Goal: Information Seeking & Learning: Learn about a topic

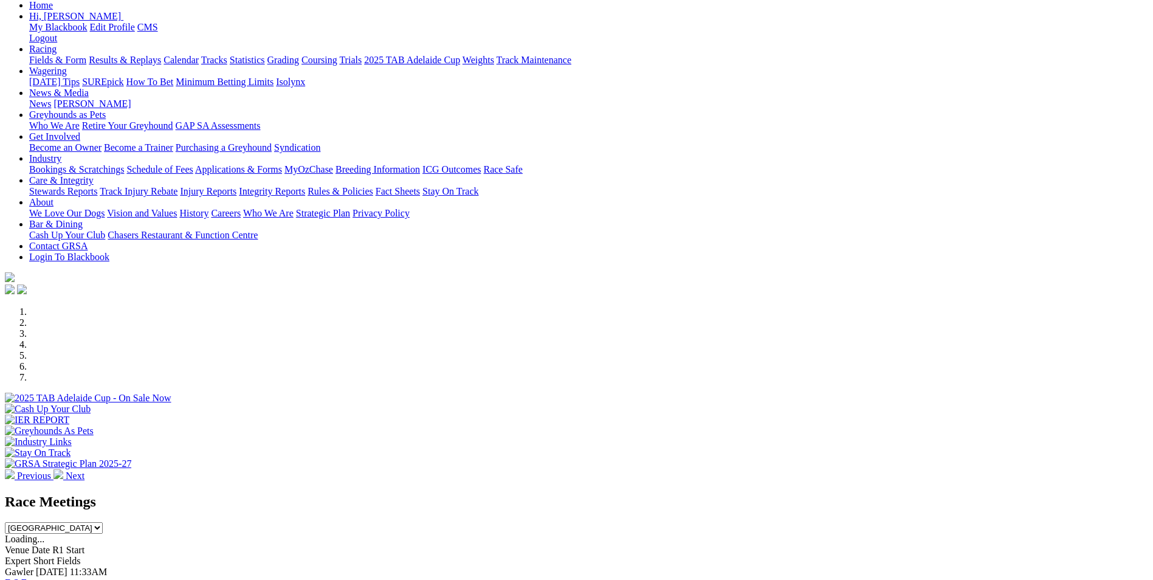
scroll to position [243, 0]
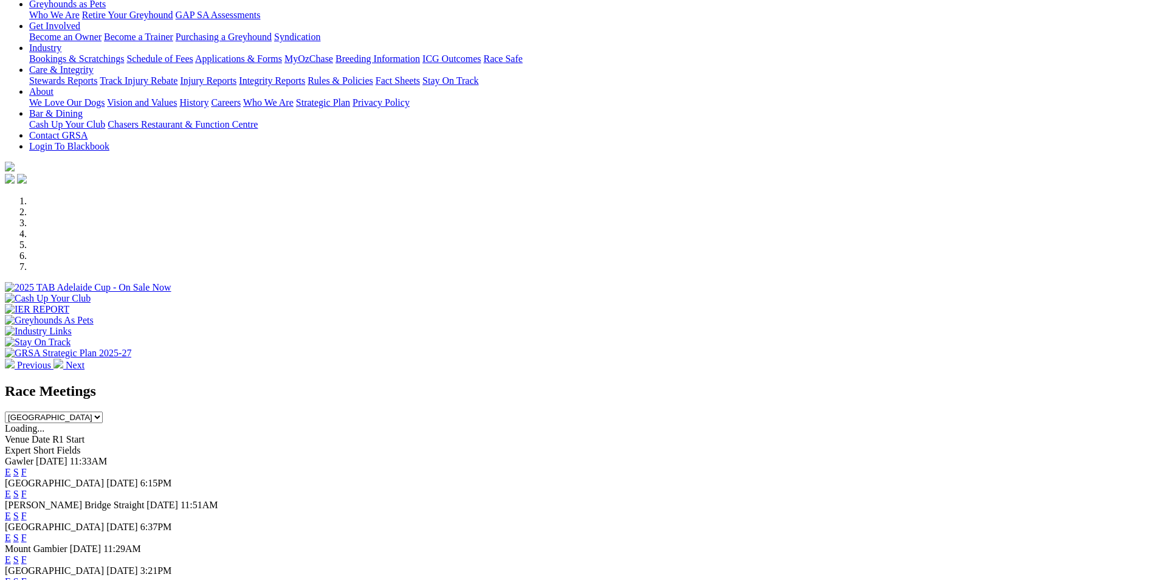
click at [11, 467] on link "E" at bounding box center [8, 472] width 6 height 10
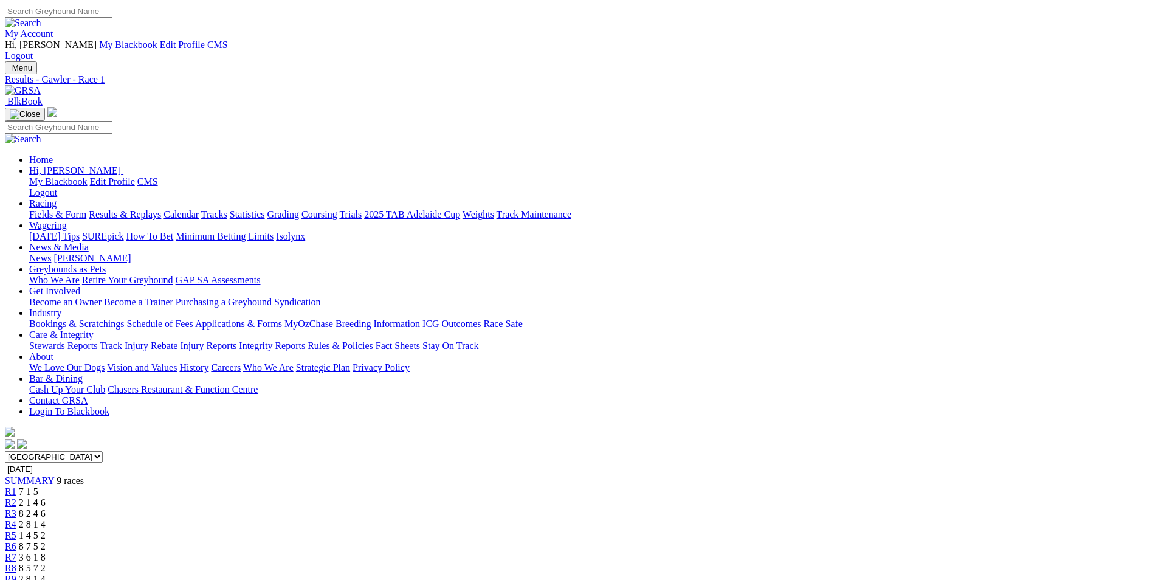
click at [41, 85] on img at bounding box center [23, 90] width 36 height 11
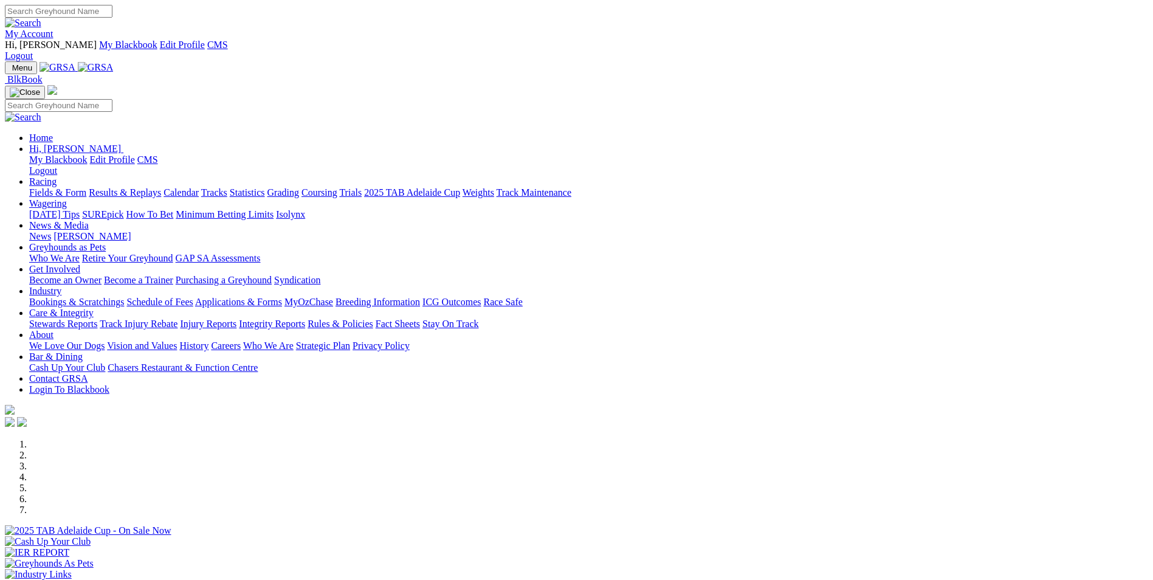
scroll to position [243, 0]
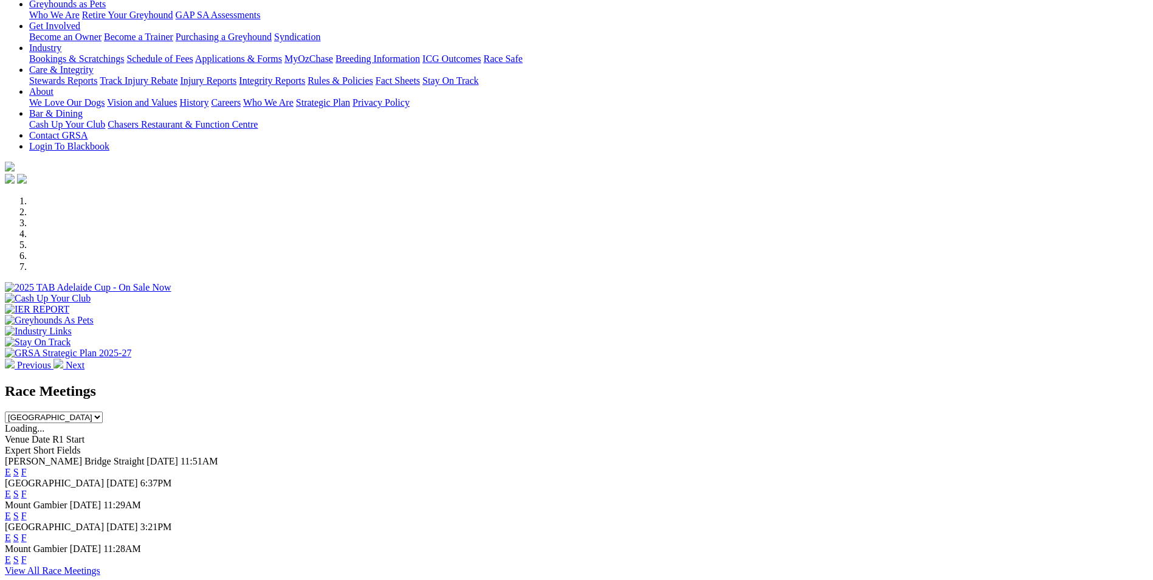
click at [11, 467] on link "E" at bounding box center [8, 472] width 6 height 10
